Goal: Communication & Community: Answer question/provide support

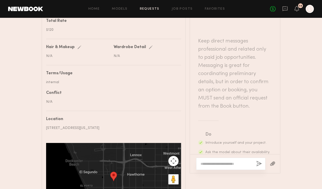
scroll to position [183, 0]
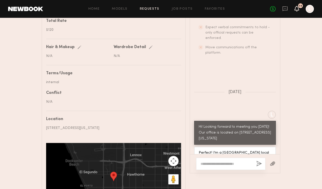
click at [296, 11] on icon at bounding box center [296, 9] width 5 height 6
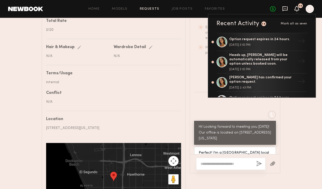
click at [287, 9] on icon at bounding box center [284, 8] width 5 height 5
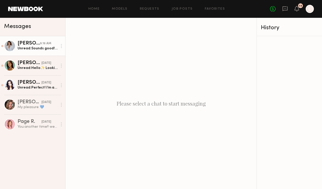
click at [17, 52] on link "[PERSON_NAME] 9:16 AM Unread: Sounds good!! See you soon!" at bounding box center [32, 46] width 65 height 20
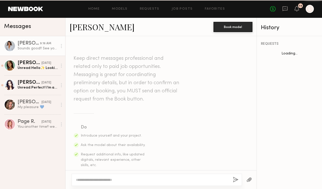
scroll to position [242, 0]
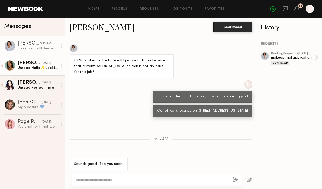
click at [19, 69] on div "Unread: Hello✨ Looking forward to meet you. Thank you :)" at bounding box center [38, 68] width 40 height 5
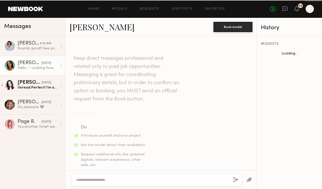
scroll to position [153, 0]
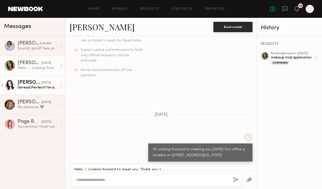
click at [20, 92] on link "[PERSON_NAME] [DATE] Unread: Perfect! I’m a [GEOGRAPHIC_DATA] local so that’s g…" at bounding box center [32, 85] width 65 height 20
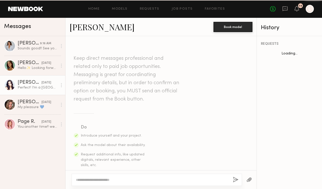
scroll to position [165, 0]
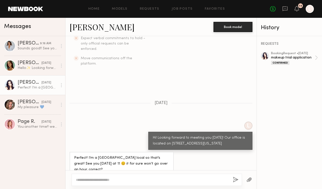
click at [107, 180] on textarea at bounding box center [152, 179] width 153 height 5
type textarea "**********"
click at [234, 181] on button "button" at bounding box center [236, 180] width 6 height 6
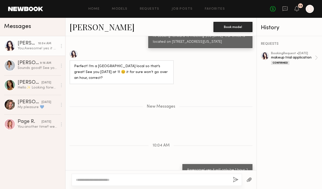
click at [89, 25] on link "[PERSON_NAME]" at bounding box center [102, 26] width 65 height 11
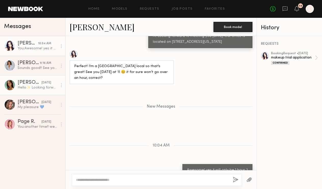
click at [29, 83] on div "[PERSON_NAME]" at bounding box center [30, 82] width 24 height 5
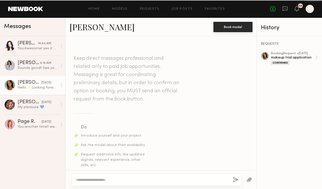
scroll to position [153, 0]
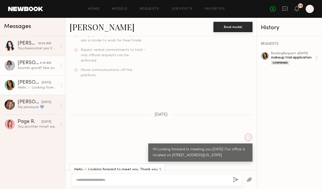
click at [11, 65] on div at bounding box center [9, 65] width 11 height 11
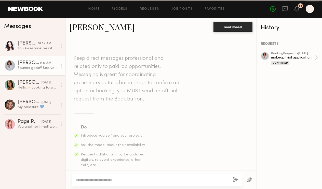
scroll to position [242, 0]
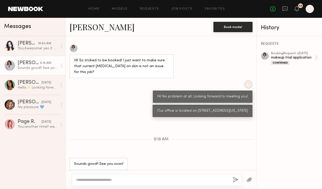
click at [77, 28] on link "[PERSON_NAME]" at bounding box center [102, 26] width 65 height 11
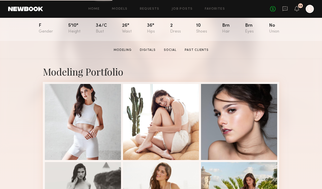
scroll to position [61, 0]
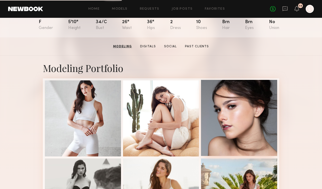
click at [250, 127] on div at bounding box center [239, 118] width 76 height 76
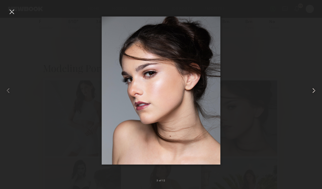
click at [312, 90] on common-icon at bounding box center [314, 91] width 8 height 8
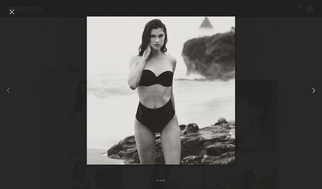
click at [312, 90] on common-icon at bounding box center [314, 91] width 8 height 8
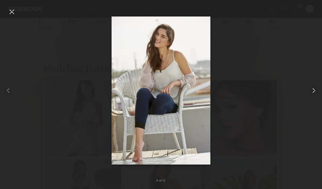
click at [312, 90] on common-icon at bounding box center [314, 91] width 8 height 8
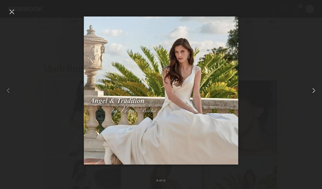
click at [312, 90] on common-icon at bounding box center [314, 91] width 8 height 8
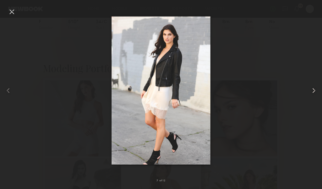
click at [312, 90] on common-icon at bounding box center [314, 91] width 8 height 8
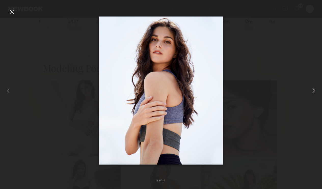
click at [312, 90] on common-icon at bounding box center [314, 91] width 8 height 8
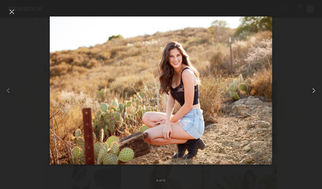
click at [312, 91] on common-icon at bounding box center [314, 91] width 8 height 8
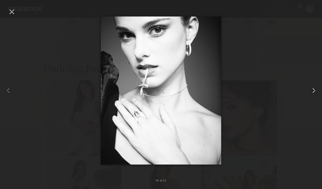
click at [312, 91] on common-icon at bounding box center [314, 91] width 8 height 8
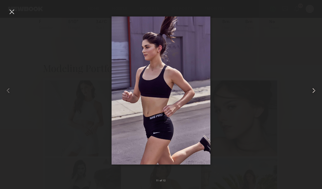
click at [312, 91] on common-icon at bounding box center [314, 91] width 8 height 8
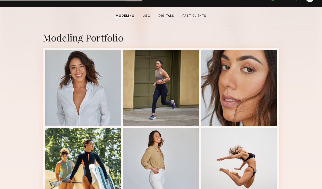
scroll to position [102, 0]
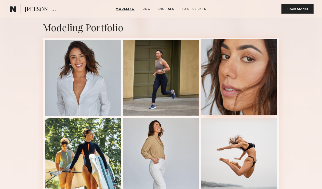
click at [253, 79] on div at bounding box center [239, 77] width 76 height 76
